Goal: Find specific page/section: Find specific page/section

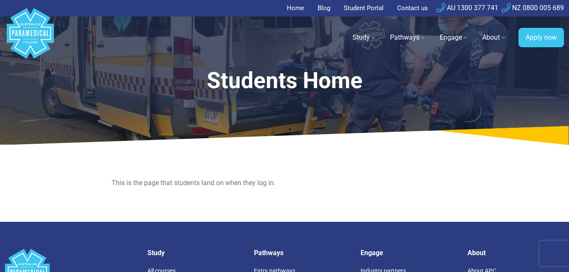
click at [353, 6] on link "Student Portal" at bounding box center [364, 8] width 50 height 16
click at [361, 8] on link "Student Portal" at bounding box center [364, 8] width 50 height 16
click at [367, 7] on link "Student Portal" at bounding box center [364, 8] width 50 height 16
